Goal: Task Accomplishment & Management: Manage account settings

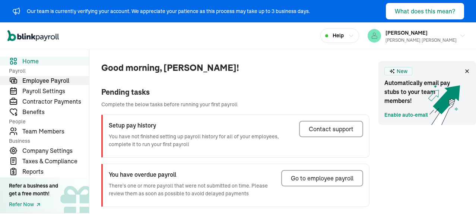
click at [54, 81] on span "Employee Payroll" at bounding box center [55, 80] width 67 height 9
